Goal: Use online tool/utility: Use online tool/utility

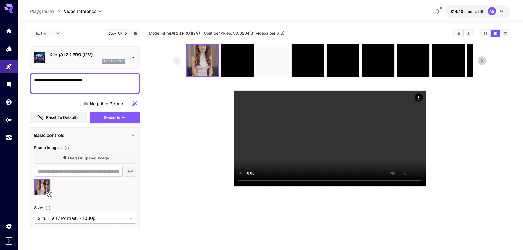
click at [482, 62] on icon at bounding box center [482, 61] width 8 height 8
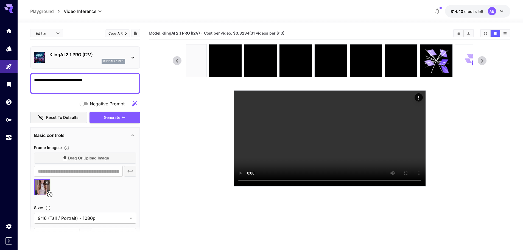
click at [482, 62] on icon at bounding box center [482, 61] width 8 height 8
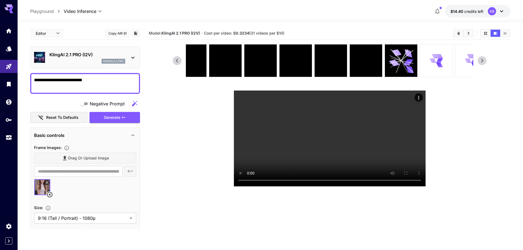
click at [482, 62] on icon at bounding box center [482, 61] width 8 height 8
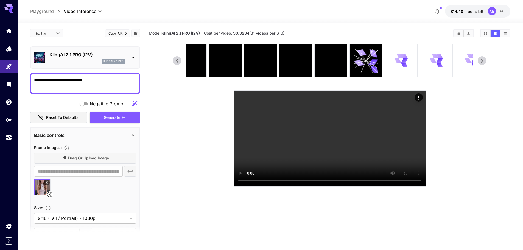
click at [482, 62] on icon at bounding box center [482, 61] width 8 height 8
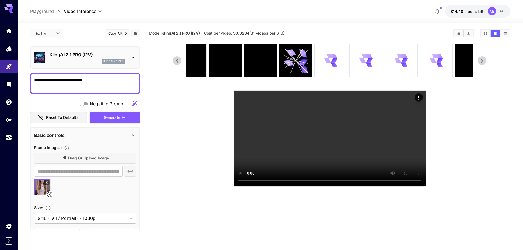
click at [482, 62] on icon at bounding box center [482, 61] width 8 height 8
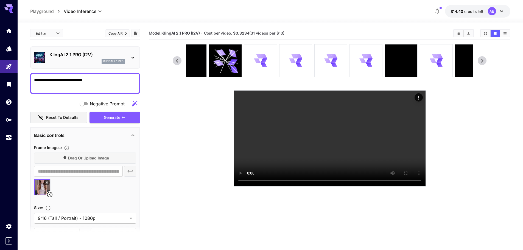
click at [482, 62] on icon at bounding box center [482, 61] width 8 height 8
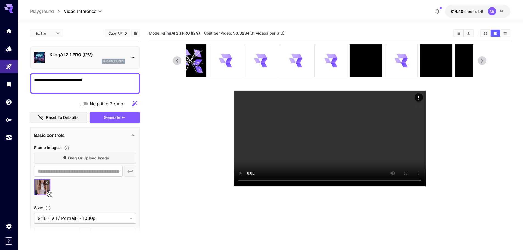
click at [482, 62] on icon at bounding box center [482, 61] width 8 height 8
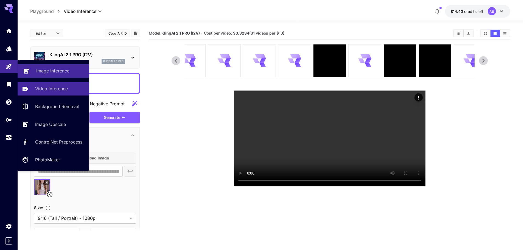
click at [57, 73] on p "Image Inference" at bounding box center [52, 71] width 33 height 7
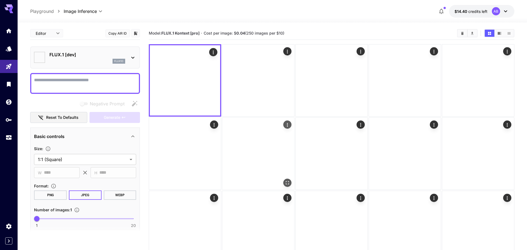
type input "**********"
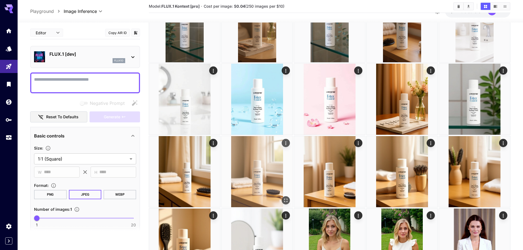
scroll to position [247, 0]
